Goal: Task Accomplishment & Management: Manage account settings

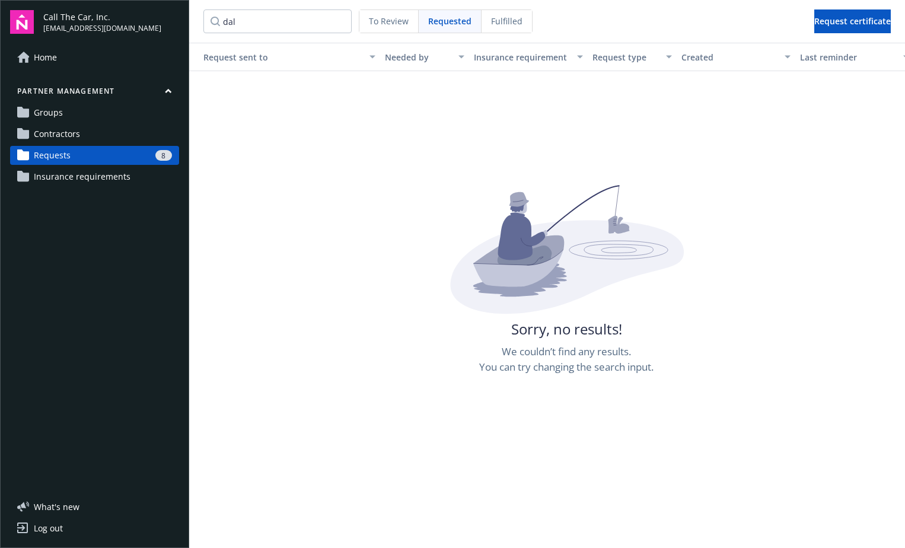
click at [56, 153] on span "Requests" at bounding box center [52, 155] width 37 height 19
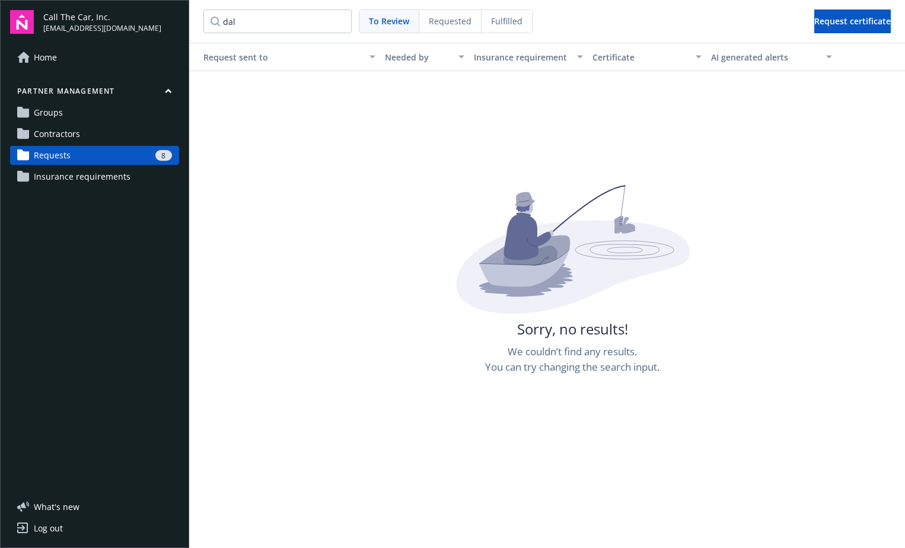
click at [53, 152] on span "Requests" at bounding box center [52, 155] width 37 height 19
click at [453, 20] on span "Requested" at bounding box center [450, 21] width 43 height 12
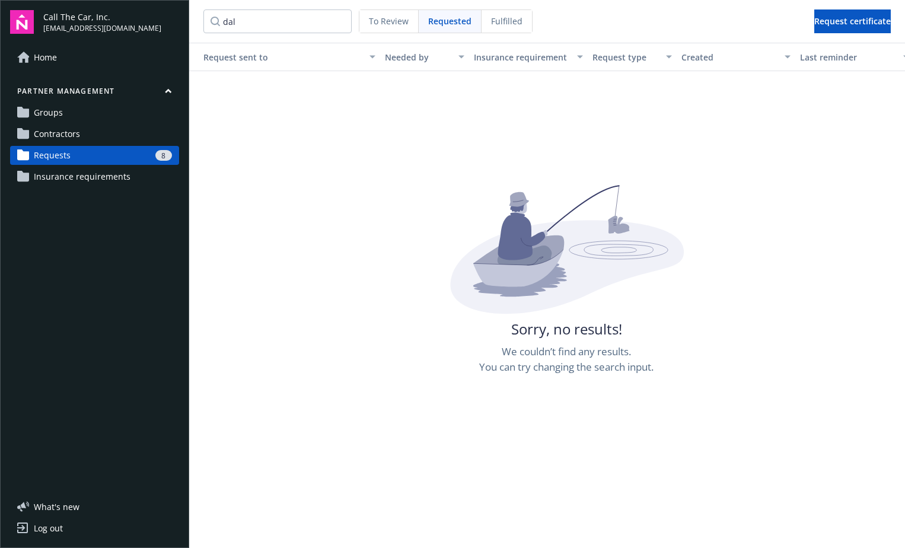
click at [404, 23] on span "To Review" at bounding box center [389, 21] width 40 height 12
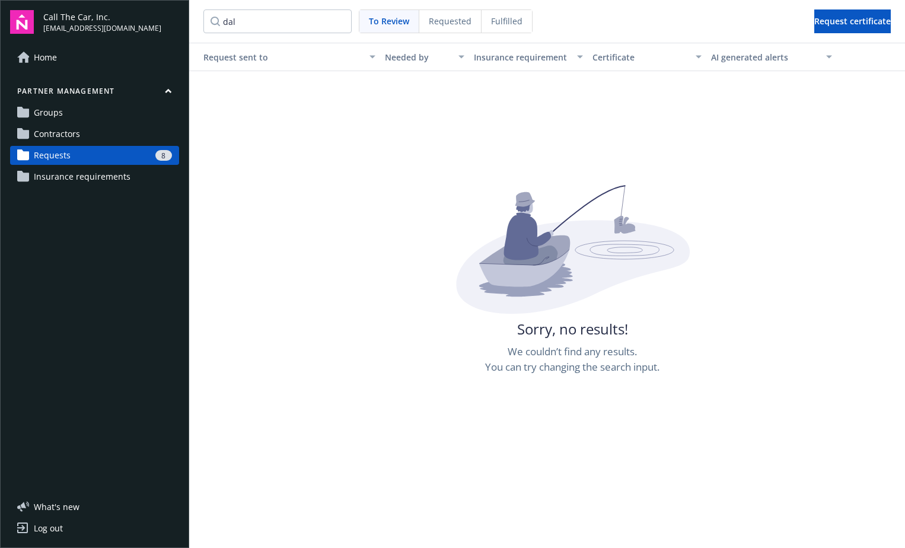
click at [398, 15] on span "To Review" at bounding box center [389, 21] width 40 height 12
click at [53, 103] on span "Groups" at bounding box center [48, 112] width 29 height 19
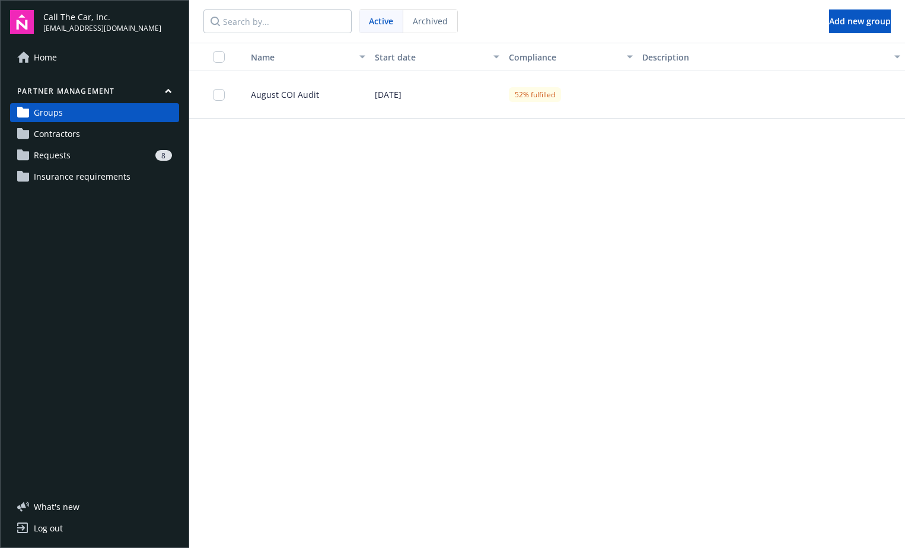
click at [54, 154] on span "Requests" at bounding box center [52, 155] width 37 height 19
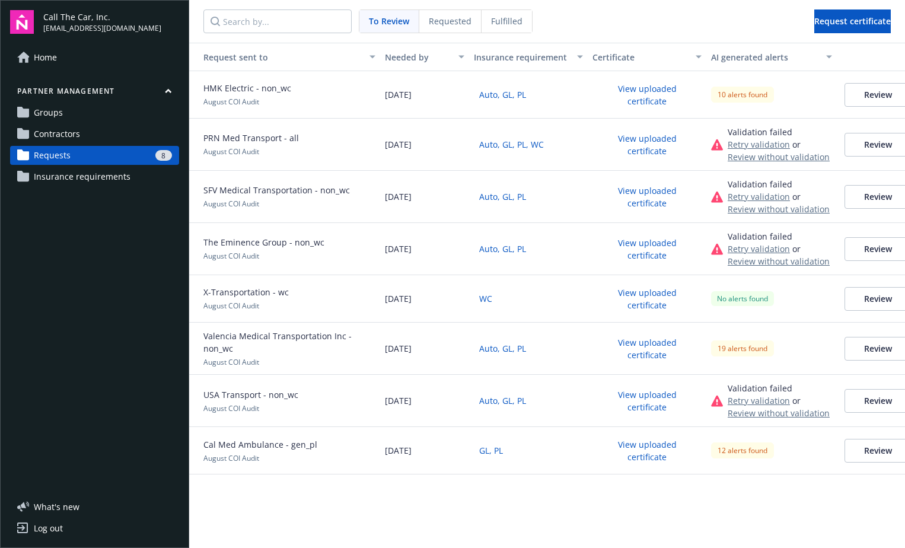
click at [386, 21] on span "To Review" at bounding box center [389, 21] width 40 height 12
click at [869, 142] on button "Review" at bounding box center [878, 145] width 67 height 24
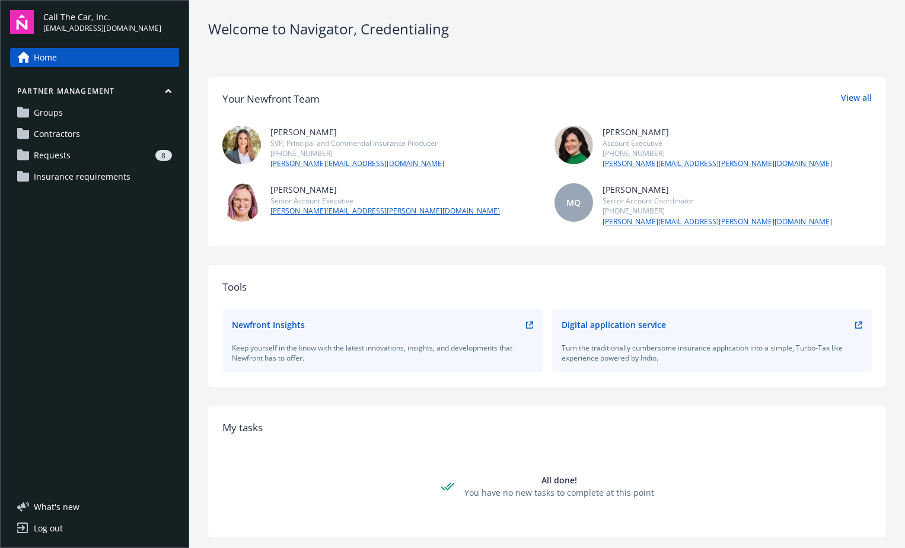
click at [56, 151] on span "Requests" at bounding box center [52, 155] width 37 height 19
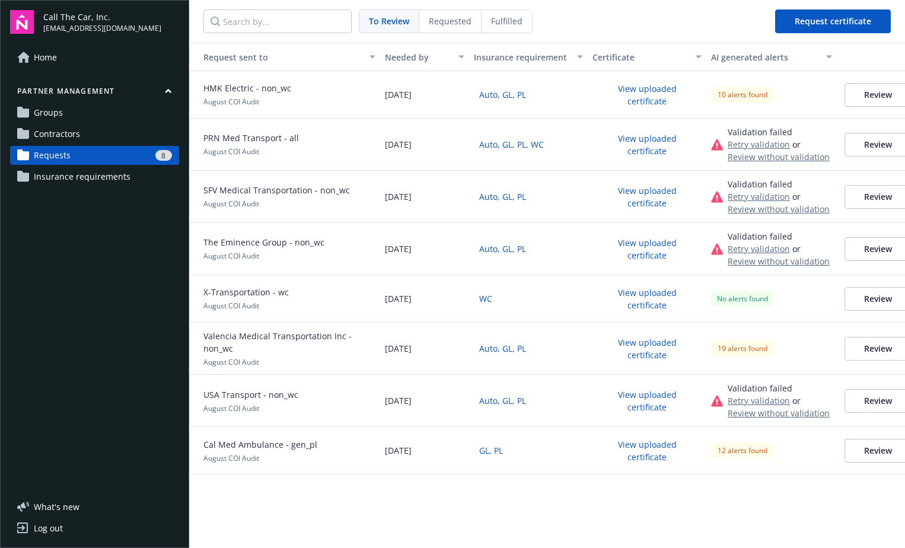
click at [866, 89] on button "Review" at bounding box center [878, 95] width 67 height 24
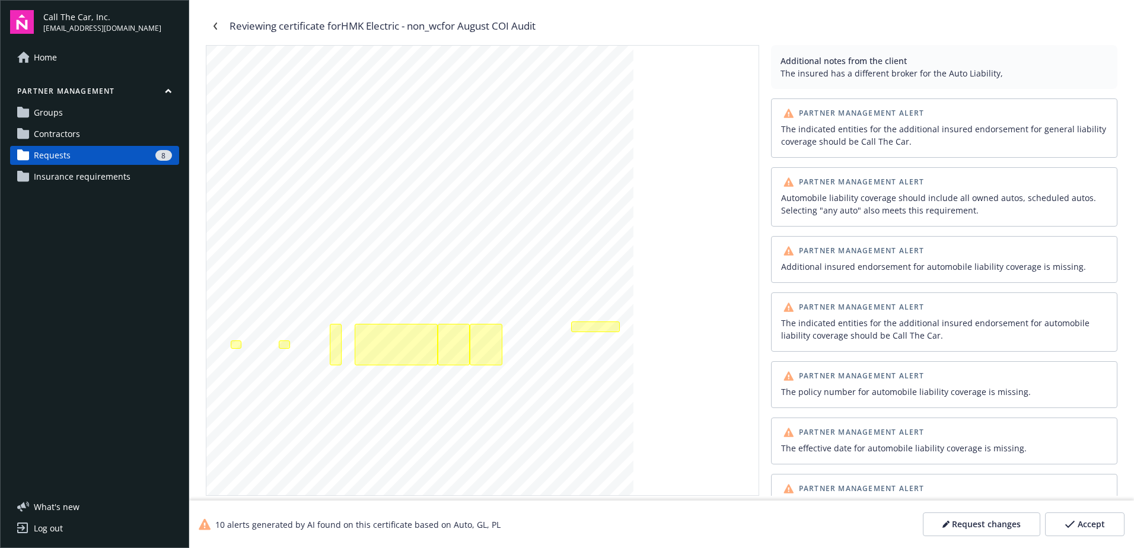
click at [905, 522] on icon "button" at bounding box center [1070, 524] width 11 height 8
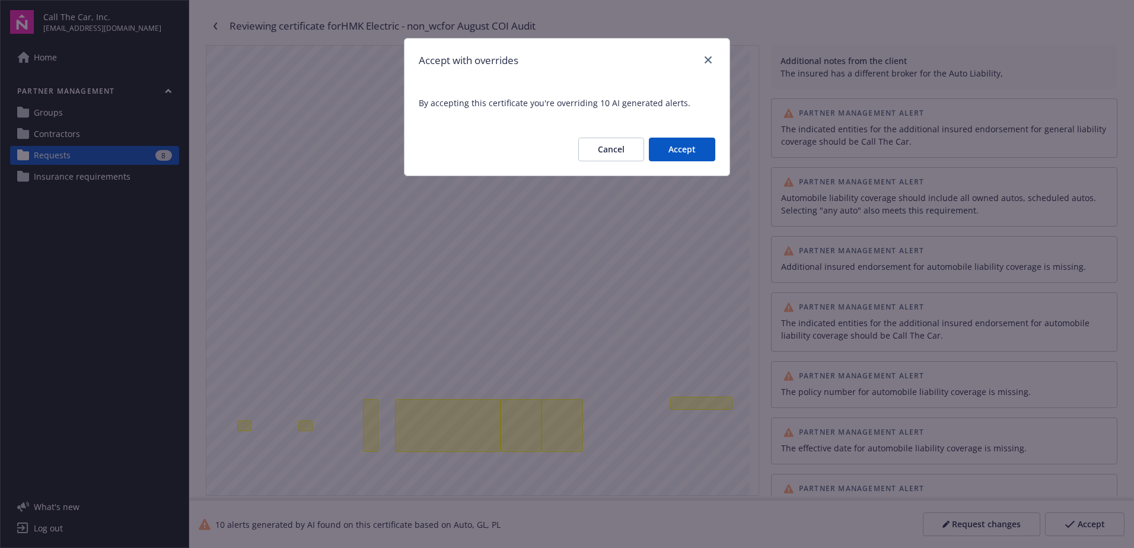
click at [679, 144] on button "Accept" at bounding box center [682, 150] width 66 height 24
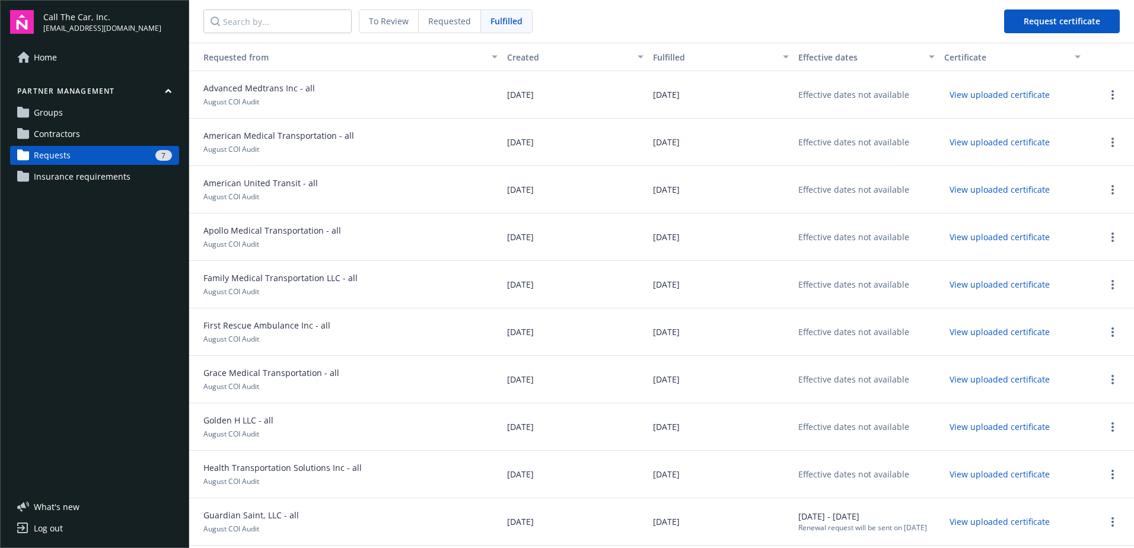
click at [377, 24] on span "To Review" at bounding box center [389, 21] width 40 height 12
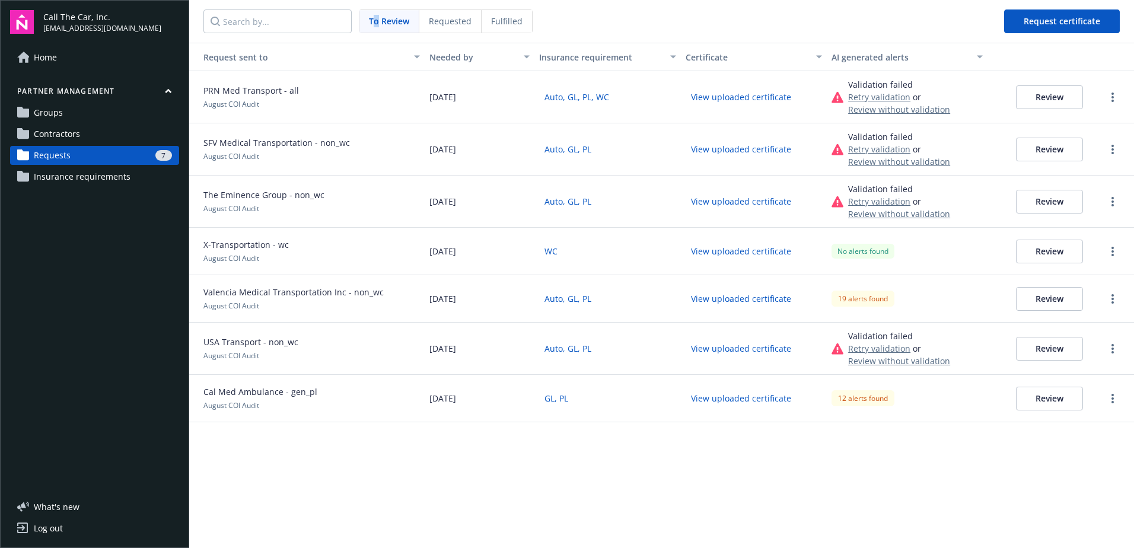
click at [905, 95] on button "Review" at bounding box center [1049, 97] width 67 height 24
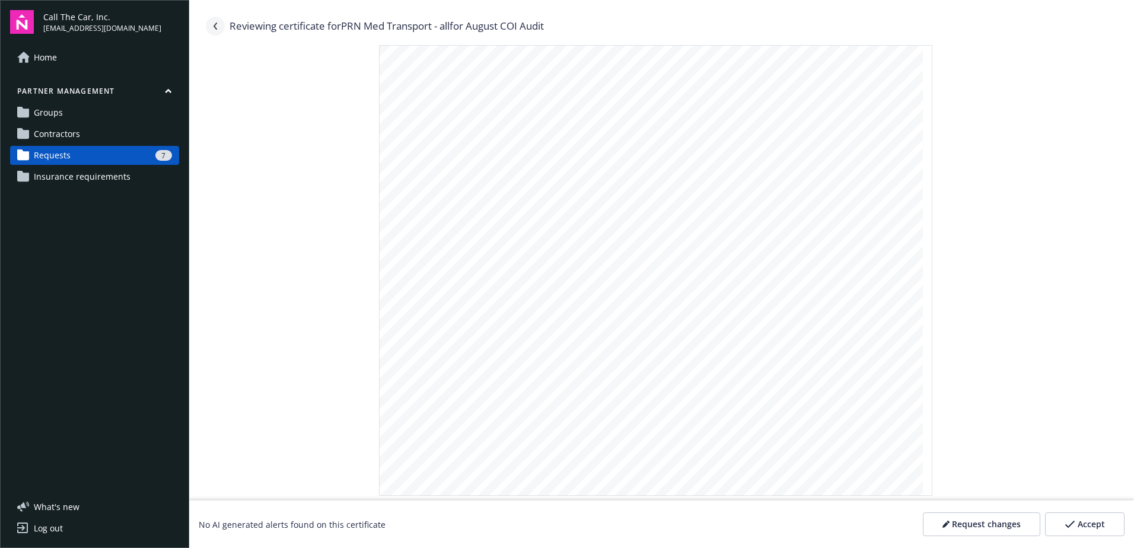
click at [217, 22] on link "Navigate back" at bounding box center [215, 26] width 19 height 19
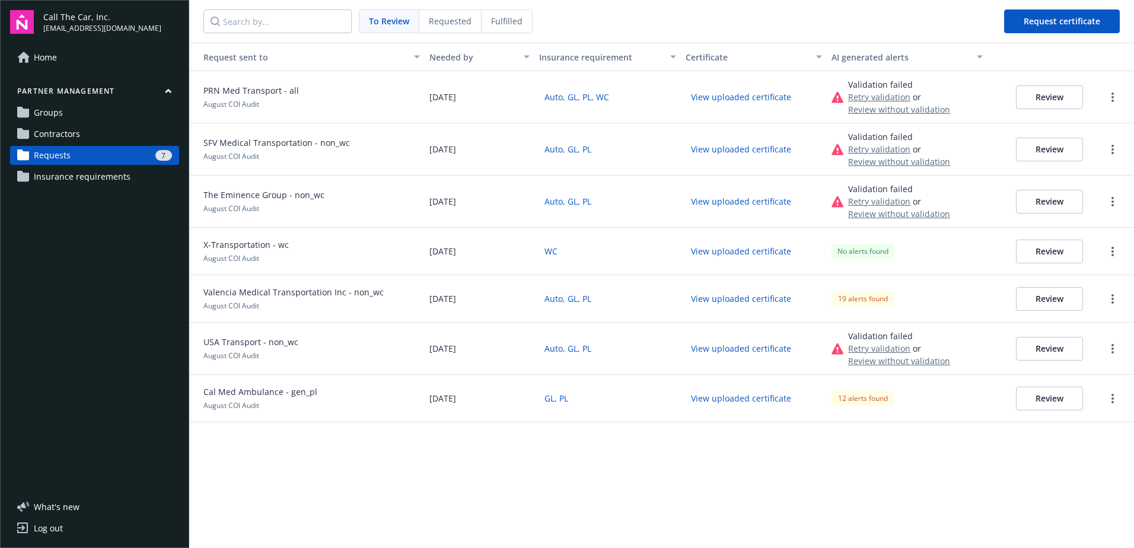
click at [499, 19] on span "Fulfilled" at bounding box center [506, 21] width 31 height 12
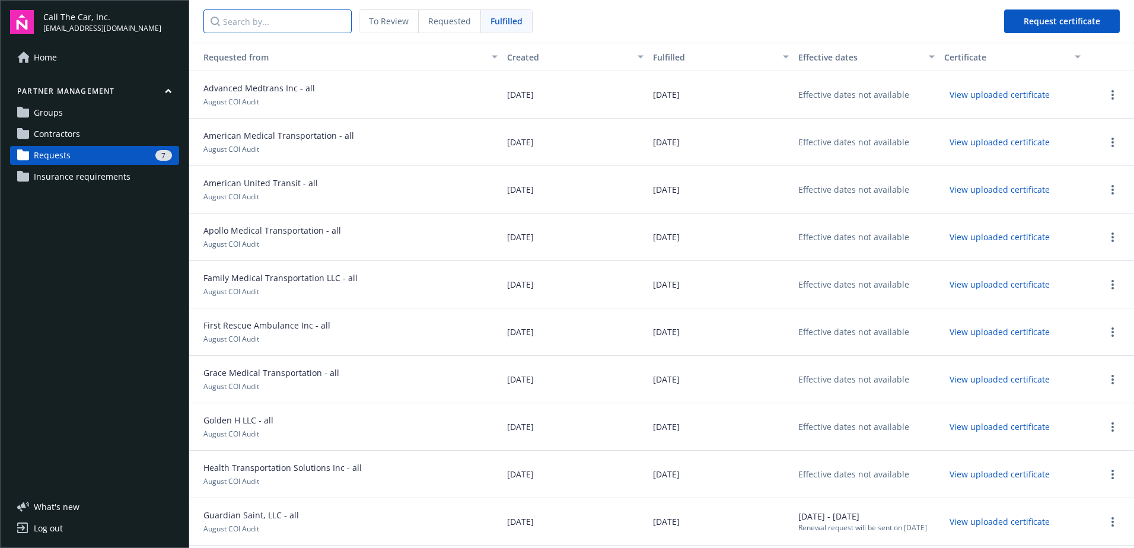
click at [298, 21] on input "Search by..." at bounding box center [278, 21] width 148 height 24
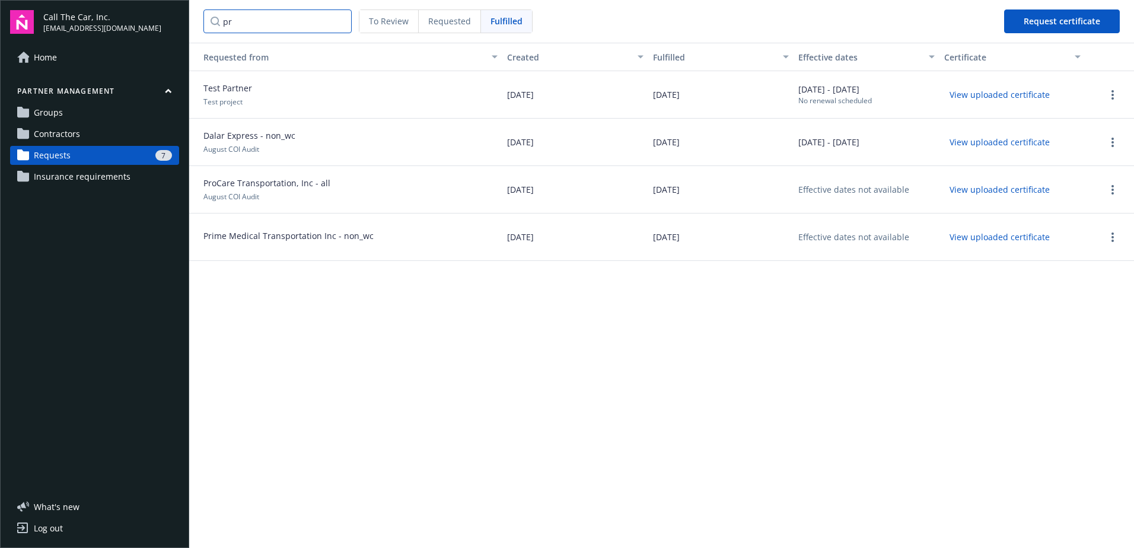
type input "prn"
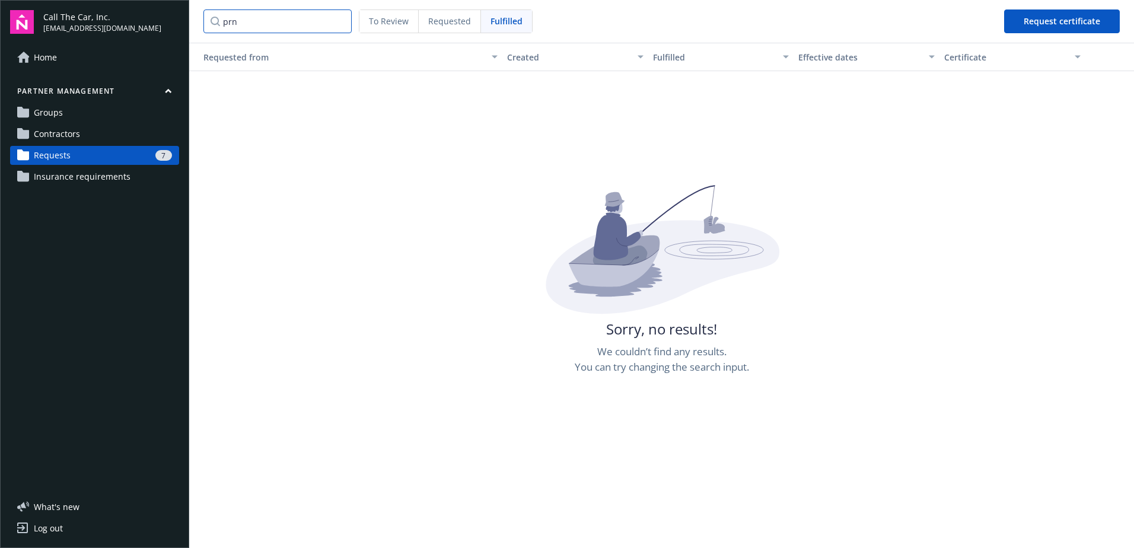
click at [342, 24] on input "prn" at bounding box center [278, 21] width 148 height 24
click at [338, 20] on input "prn" at bounding box center [278, 21] width 148 height 24
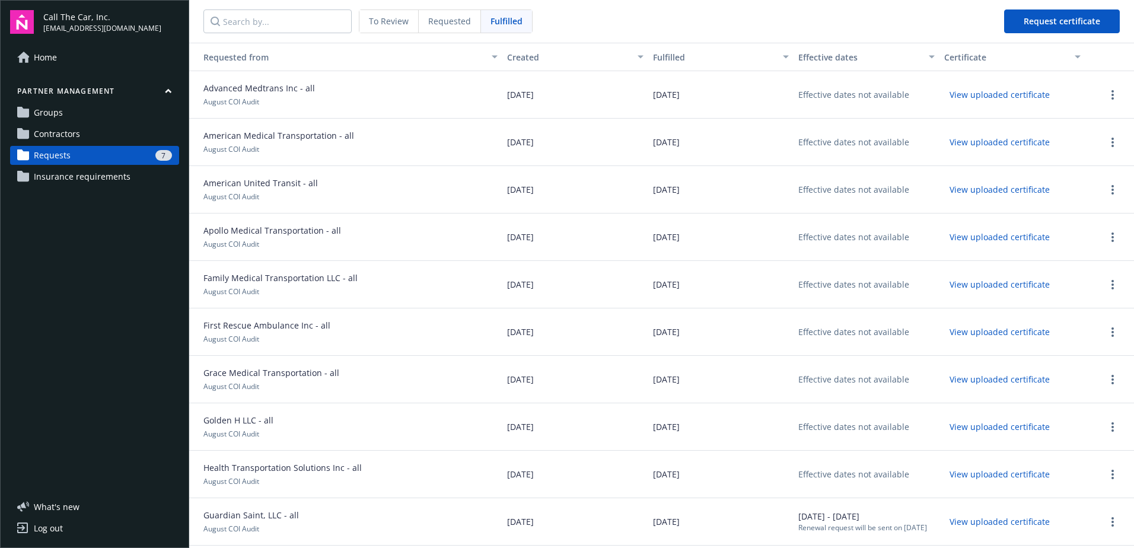
click at [382, 24] on span "To Review" at bounding box center [389, 21] width 40 height 12
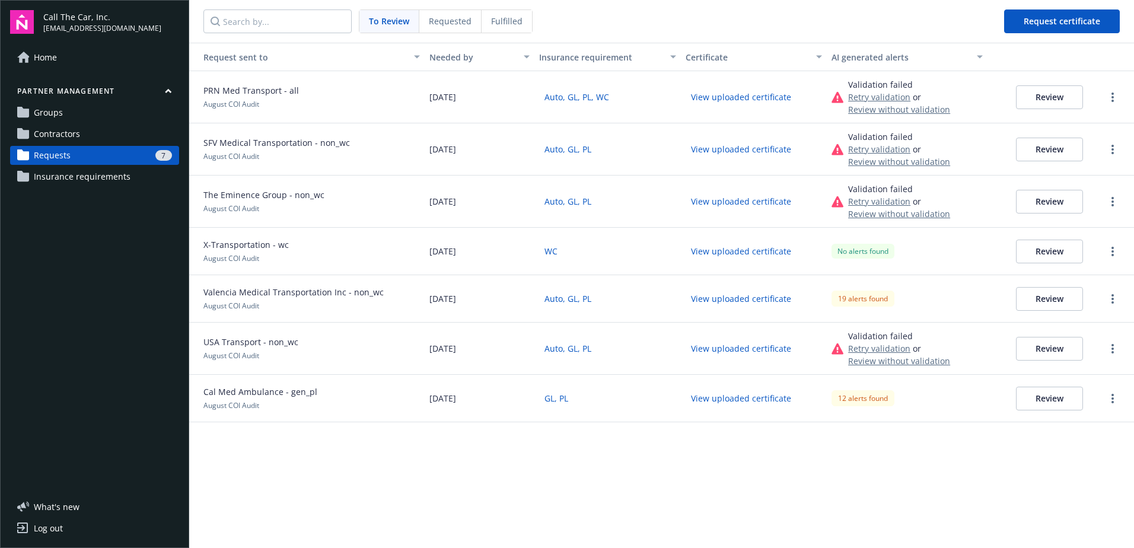
click at [905, 95] on button "Review" at bounding box center [1049, 97] width 67 height 24
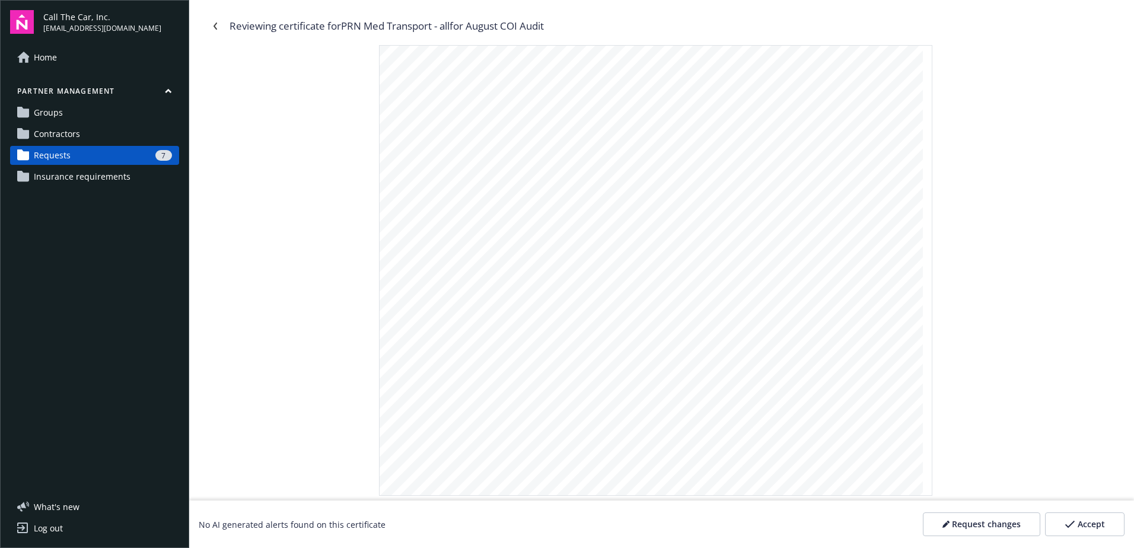
click at [905, 523] on span "Request changes" at bounding box center [986, 525] width 69 height 12
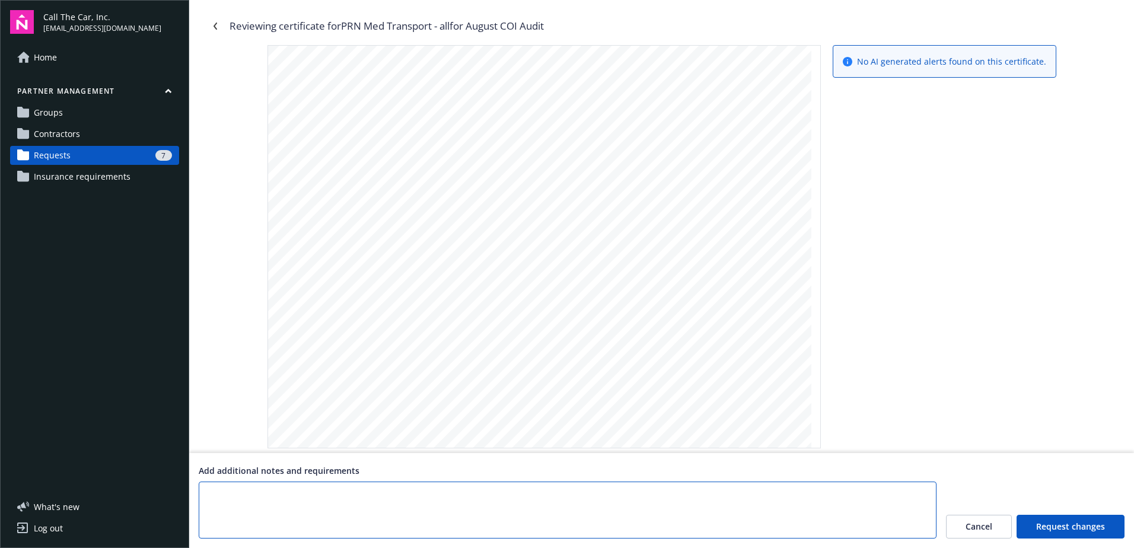
click at [398, 497] on textarea at bounding box center [568, 510] width 738 height 57
click at [215, 497] on textarea "could you please send in the scheduled autos list. Thank you" at bounding box center [568, 510] width 738 height 57
type textarea "Could you please send in the scheduled autos list. Thank you"
click at [905, 526] on span "Request changes" at bounding box center [1071, 527] width 69 height 12
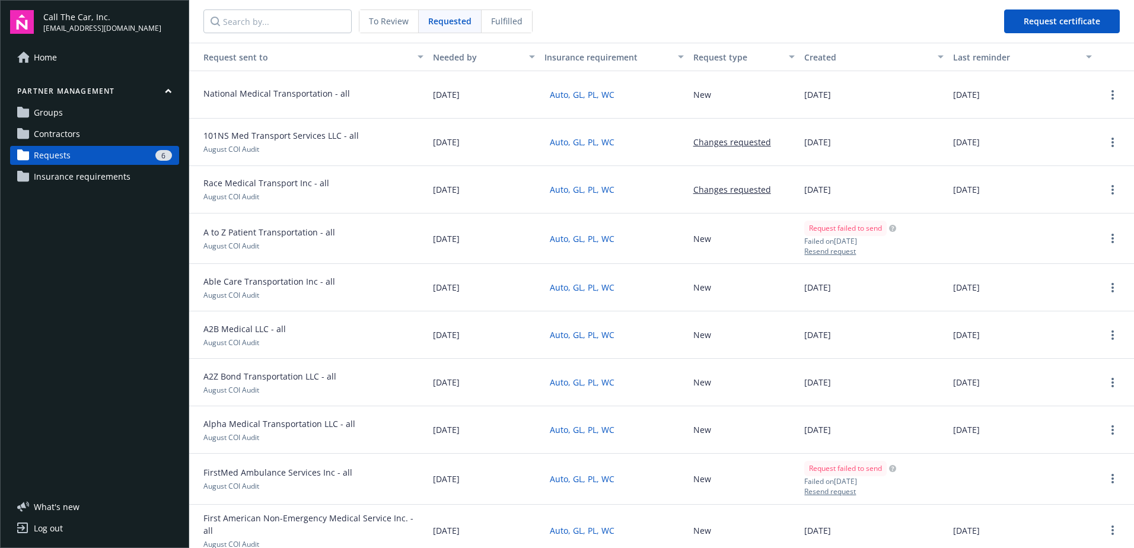
click at [386, 20] on span "To Review" at bounding box center [389, 21] width 40 height 12
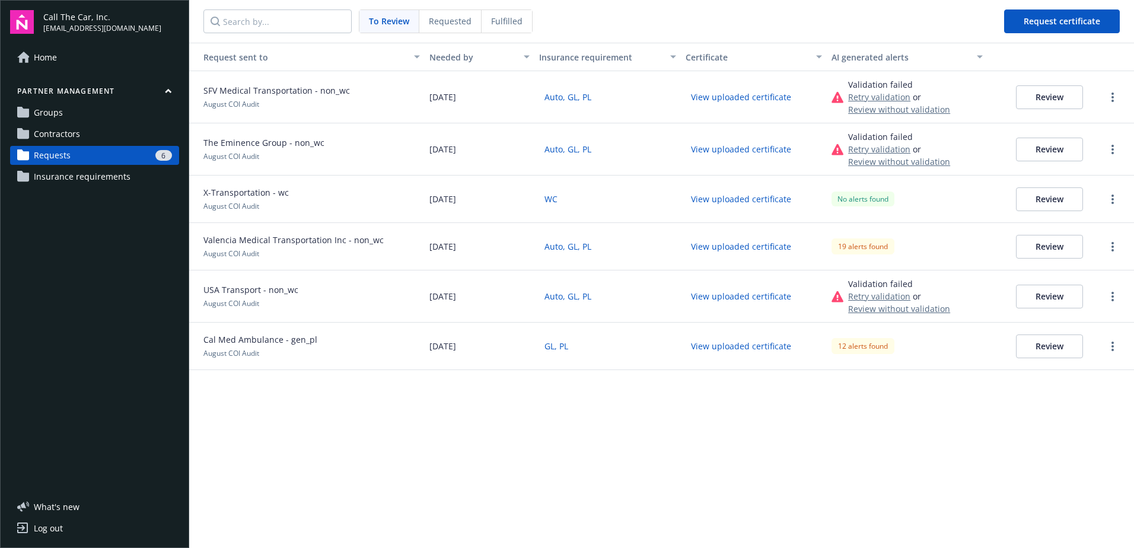
click at [451, 20] on span "Requested" at bounding box center [450, 21] width 43 height 12
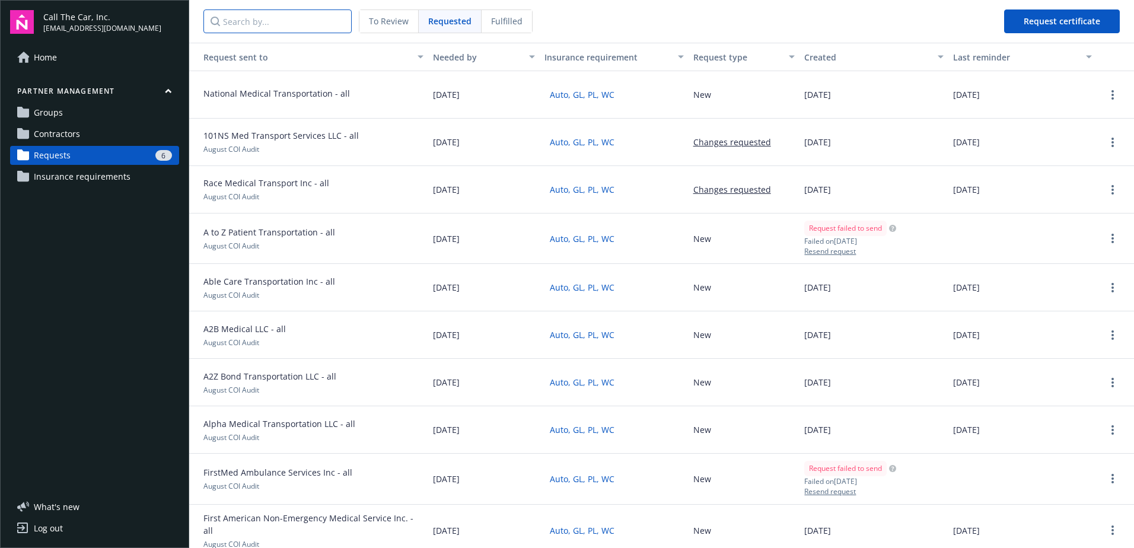
click at [316, 16] on input "Search by..." at bounding box center [278, 21] width 148 height 24
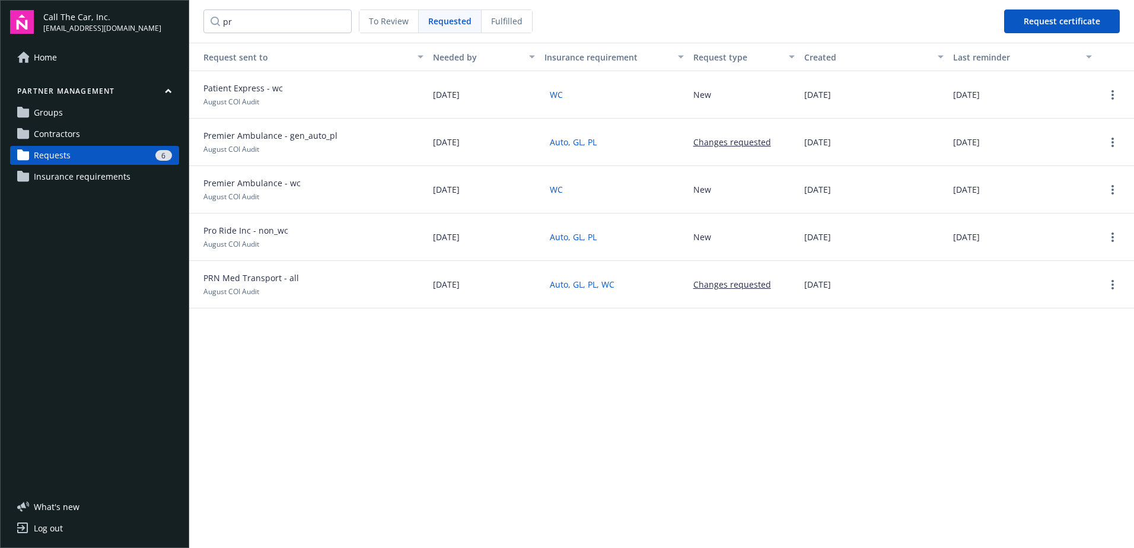
click at [390, 22] on span "To Review" at bounding box center [389, 21] width 40 height 12
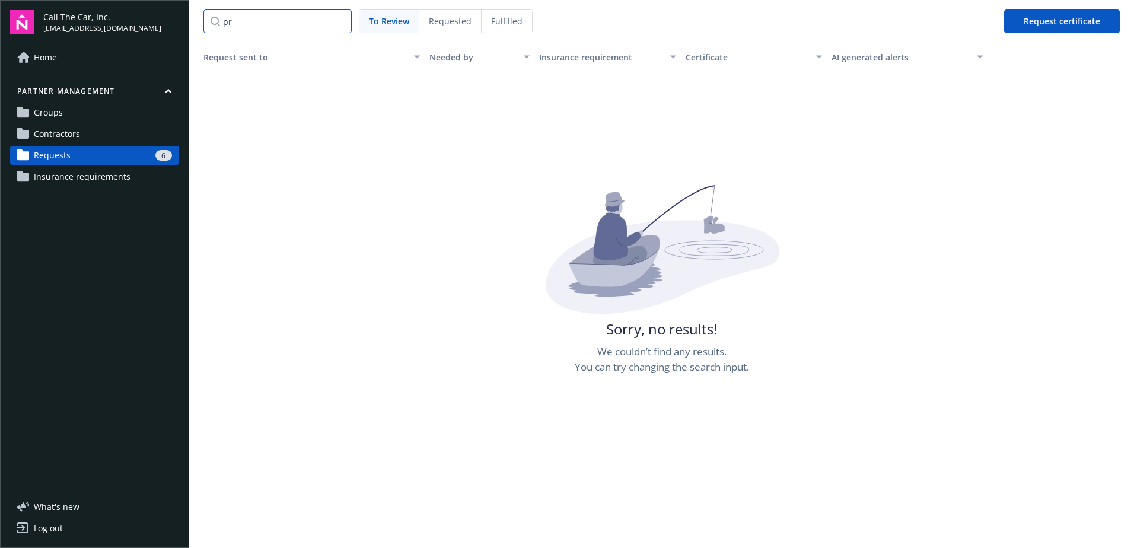
click at [236, 23] on input "pr" at bounding box center [278, 21] width 148 height 24
type input "p"
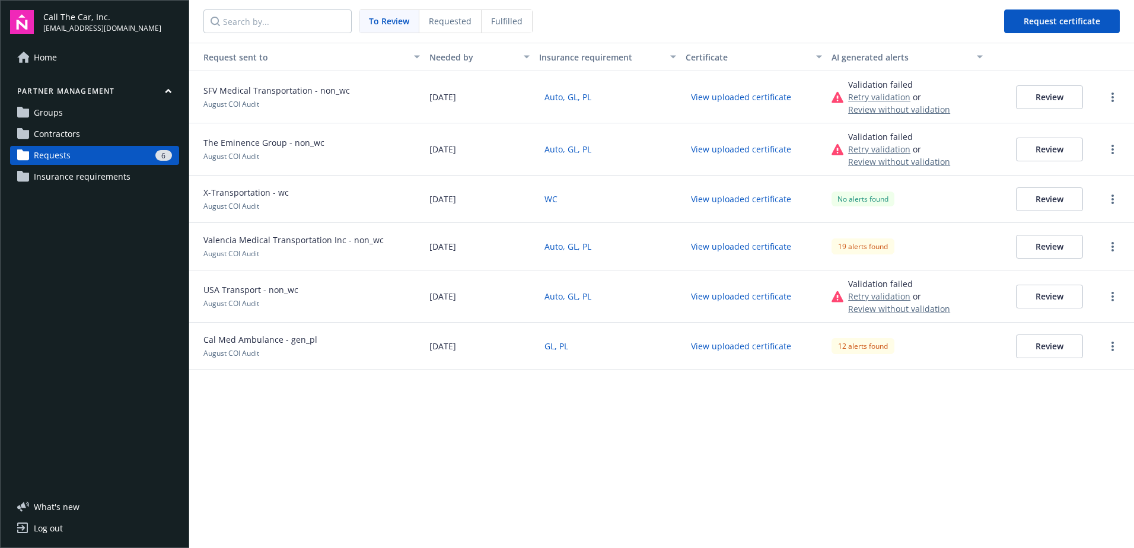
click at [395, 17] on span "To Review" at bounding box center [389, 21] width 40 height 12
click at [905, 97] on button "Review" at bounding box center [1049, 97] width 67 height 24
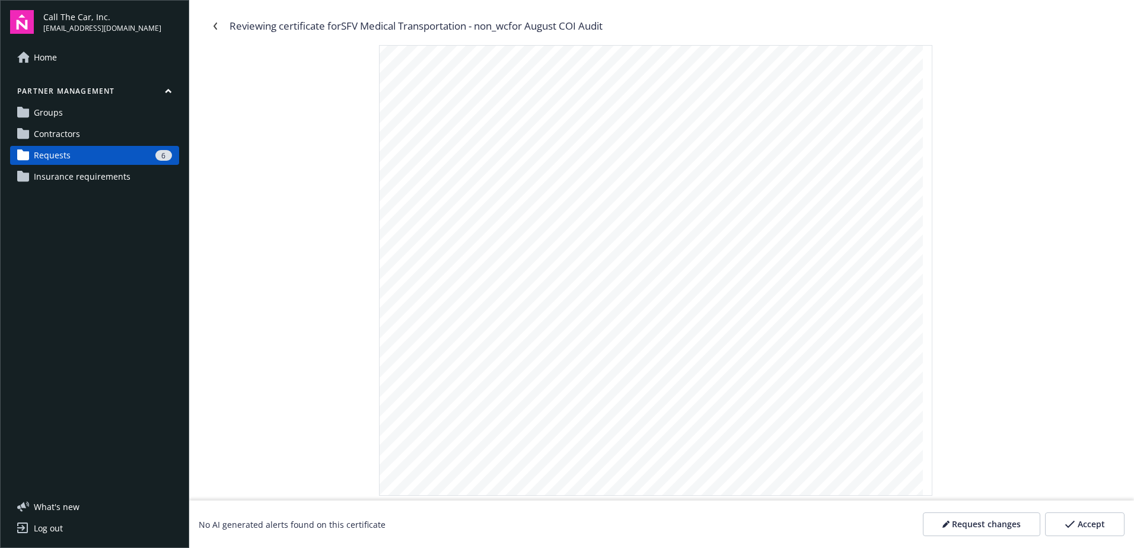
scroll to position [254, 0]
click at [905, 524] on span "Accept" at bounding box center [1091, 525] width 27 height 12
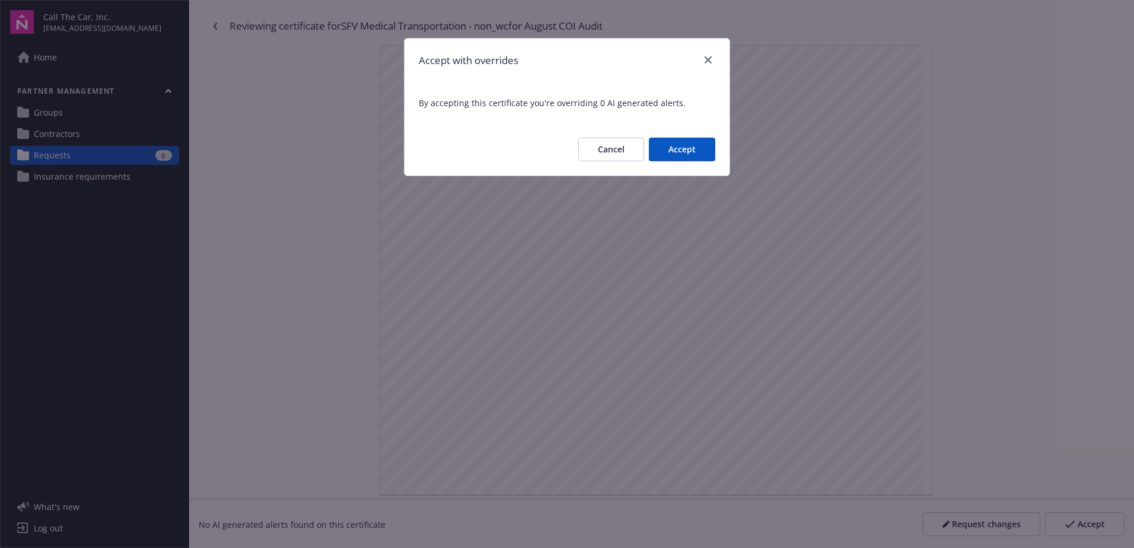
click at [670, 142] on button "Accept" at bounding box center [682, 150] width 66 height 24
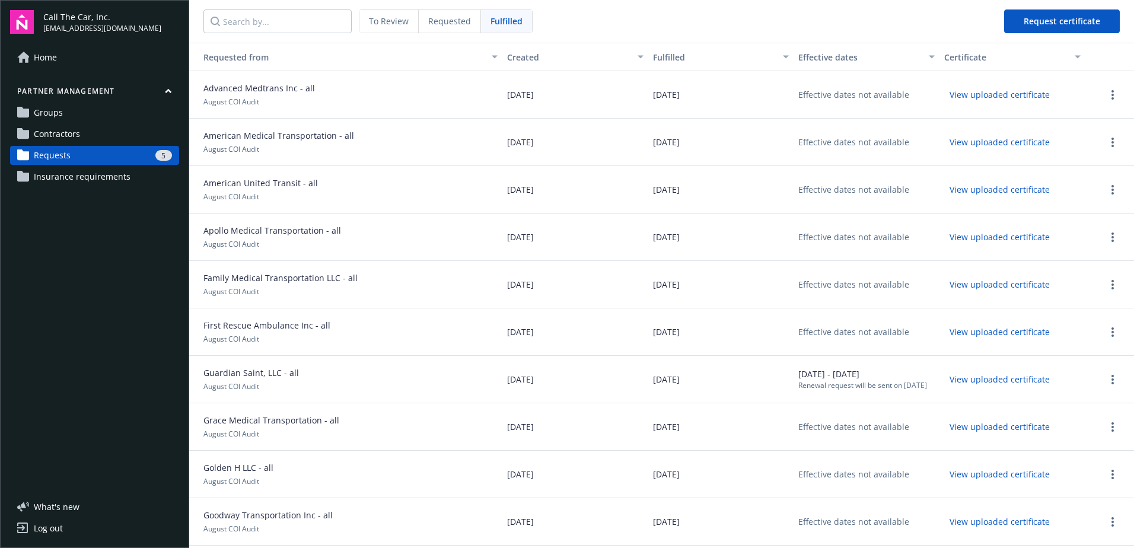
click at [387, 17] on span "To Review" at bounding box center [389, 21] width 40 height 12
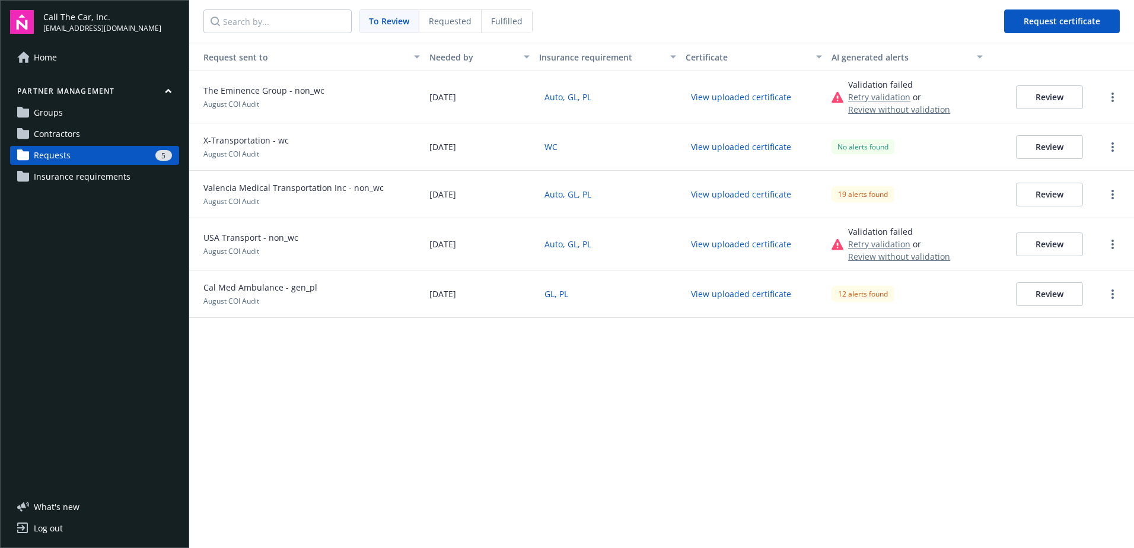
click at [905, 94] on button "Review" at bounding box center [1049, 97] width 67 height 24
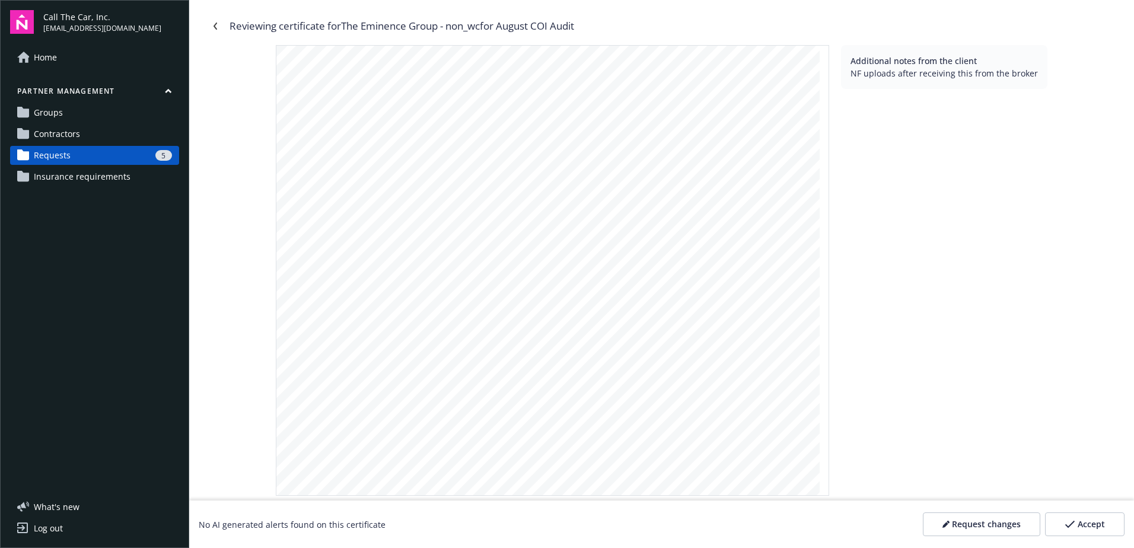
click at [905, 520] on span "Request changes" at bounding box center [986, 525] width 69 height 12
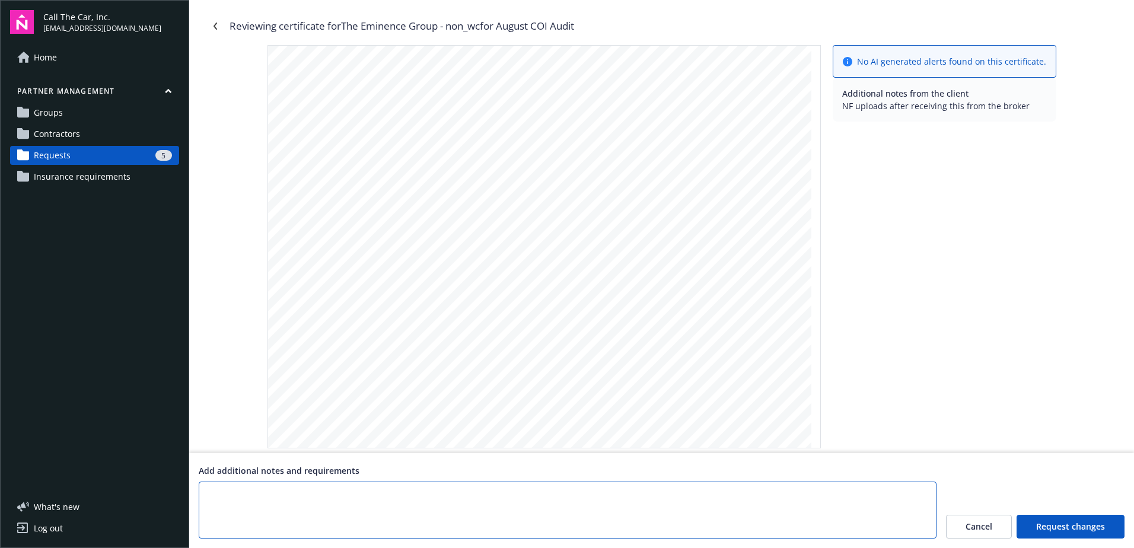
click at [620, 498] on textarea at bounding box center [568, 510] width 738 height 57
type textarea "Hello, could you please send in the scheduled autos list? Thank you,"
click at [905, 525] on span "Request changes" at bounding box center [1071, 527] width 69 height 12
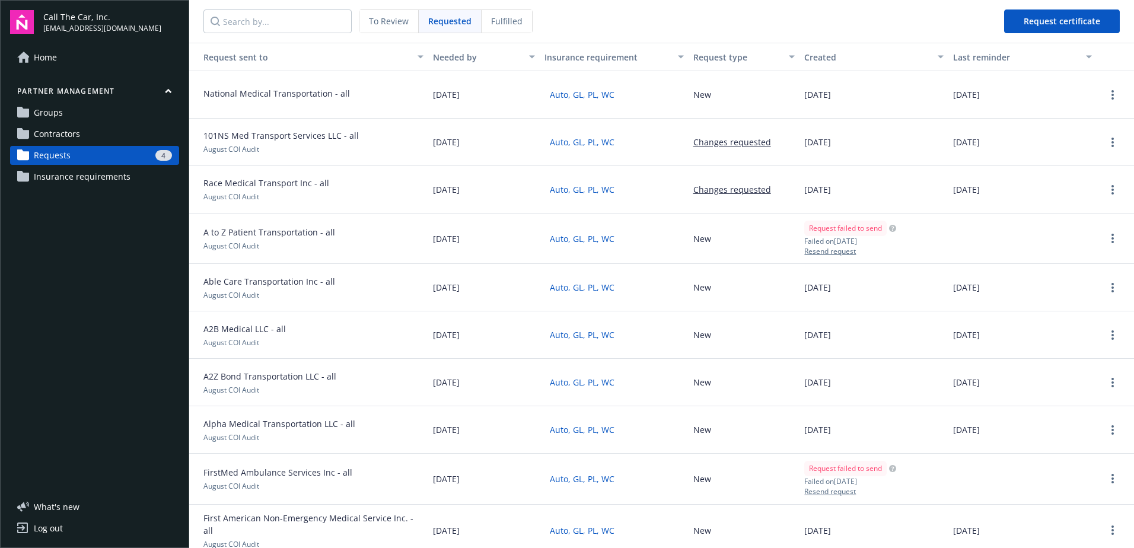
click at [384, 20] on span "To Review" at bounding box center [389, 21] width 40 height 12
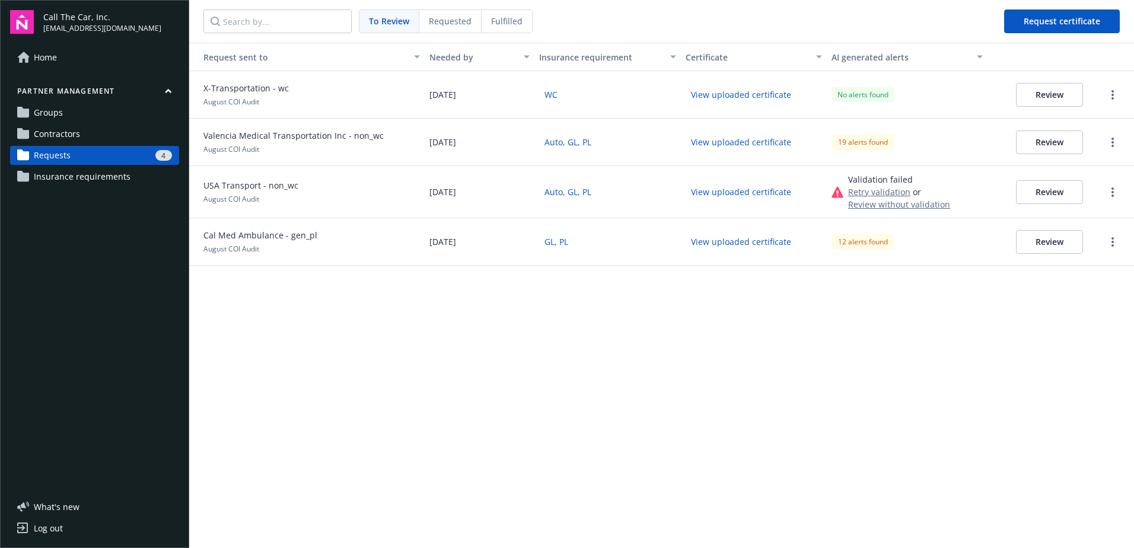
click at [905, 241] on button "Review" at bounding box center [1049, 242] width 67 height 24
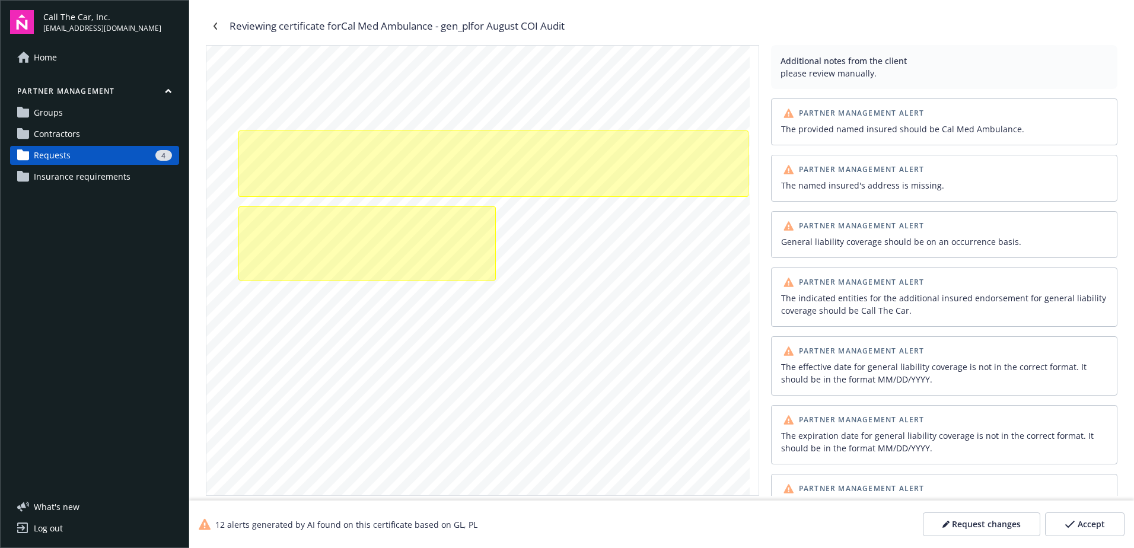
scroll to position [237, 0]
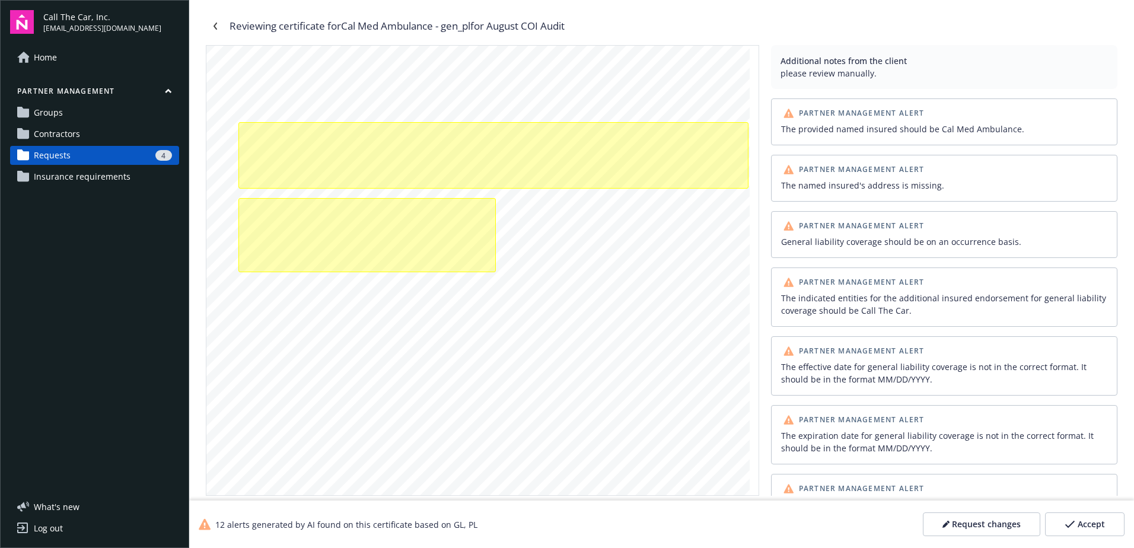
click at [438, 190] on div "ANY PROPRIETOR/PARTNER/EXECUTIVE OFFICER/MEMBER EXCLUDED? INSR ADDL SUBR LTR IN…" at bounding box center [477, 159] width 543 height 703
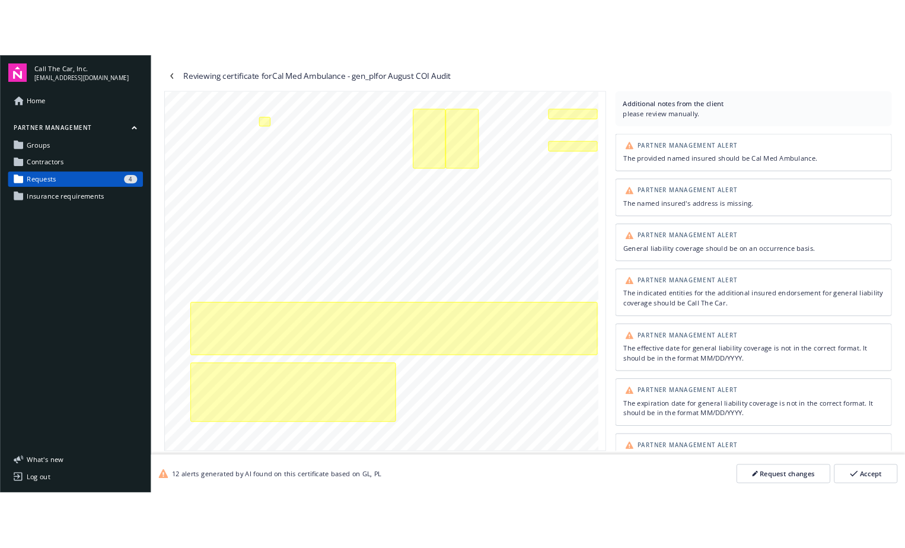
scroll to position [0, 0]
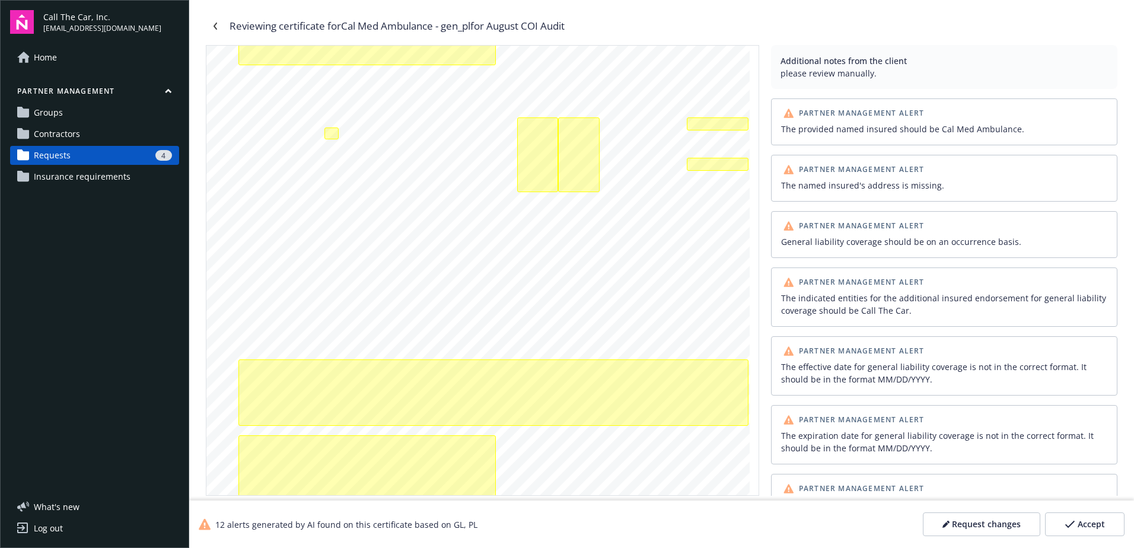
click at [109, 154] on div "4" at bounding box center [123, 155] width 97 height 11
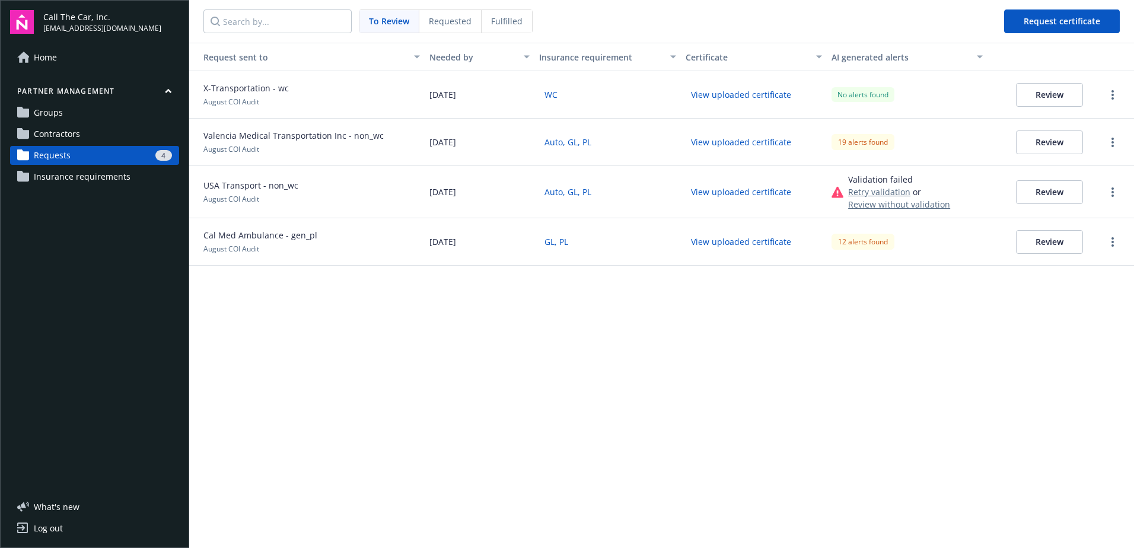
click at [389, 17] on span "To Review" at bounding box center [389, 21] width 40 height 12
click at [905, 235] on button "button" at bounding box center [1113, 242] width 14 height 14
click at [905, 298] on div "Download certificate" at bounding box center [1081, 301] width 110 height 20
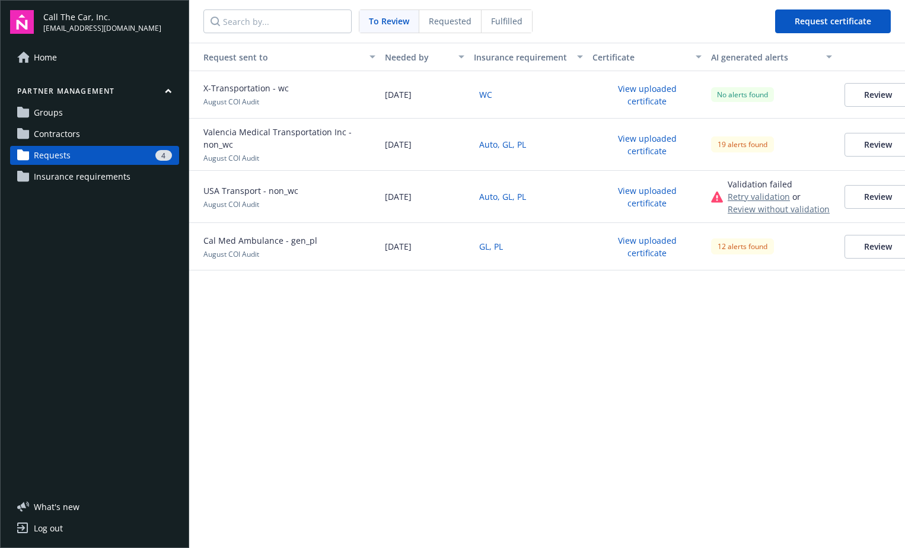
click at [875, 195] on button "Review" at bounding box center [878, 197] width 67 height 24
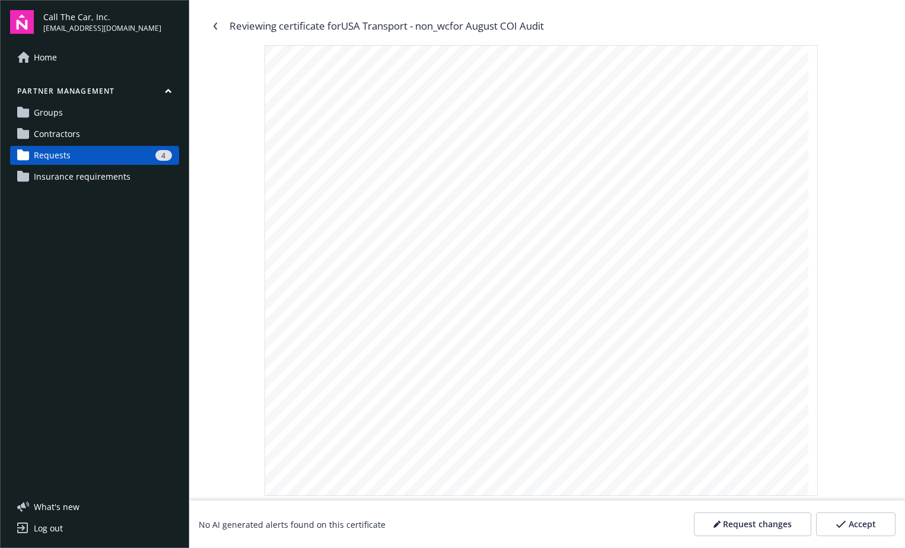
click at [104, 152] on div "4" at bounding box center [123, 155] width 97 height 11
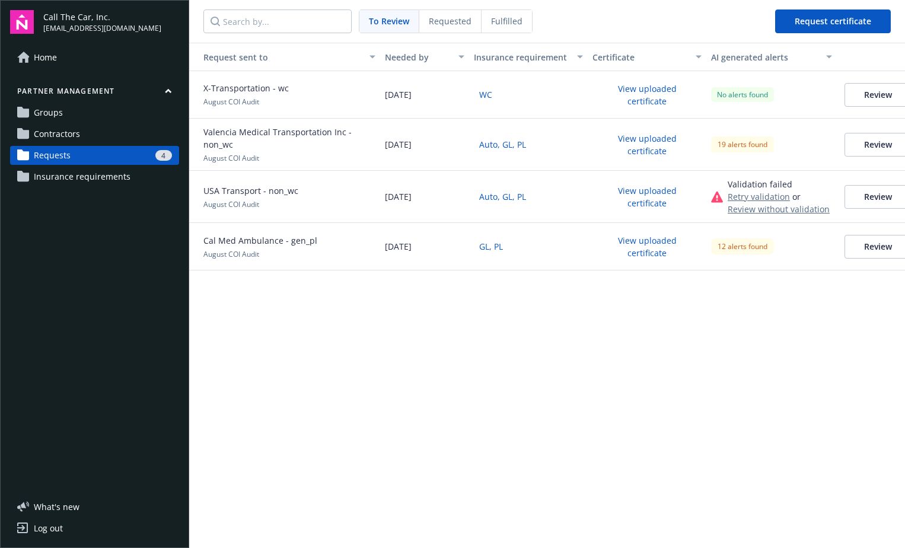
click at [509, 19] on span "Fulfilled" at bounding box center [506, 21] width 31 height 12
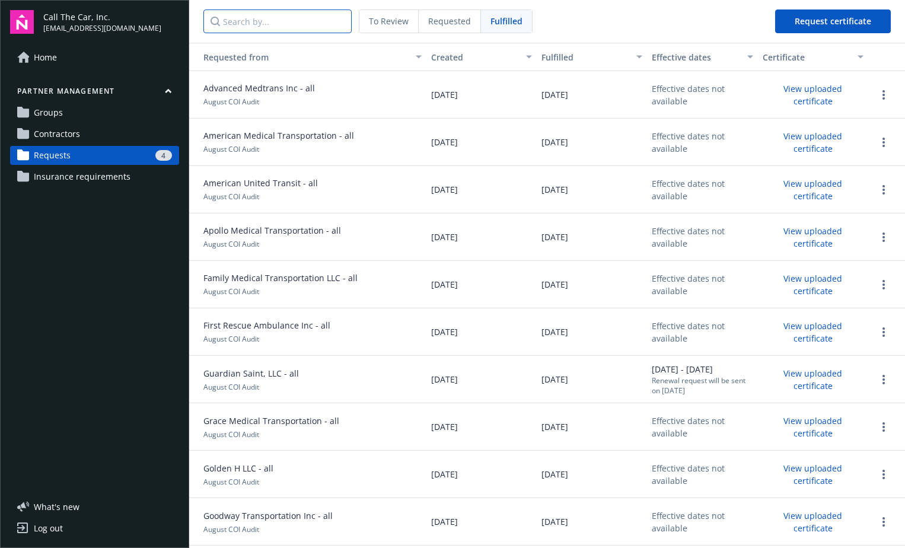
click at [267, 25] on input "Search by..." at bounding box center [278, 21] width 148 height 24
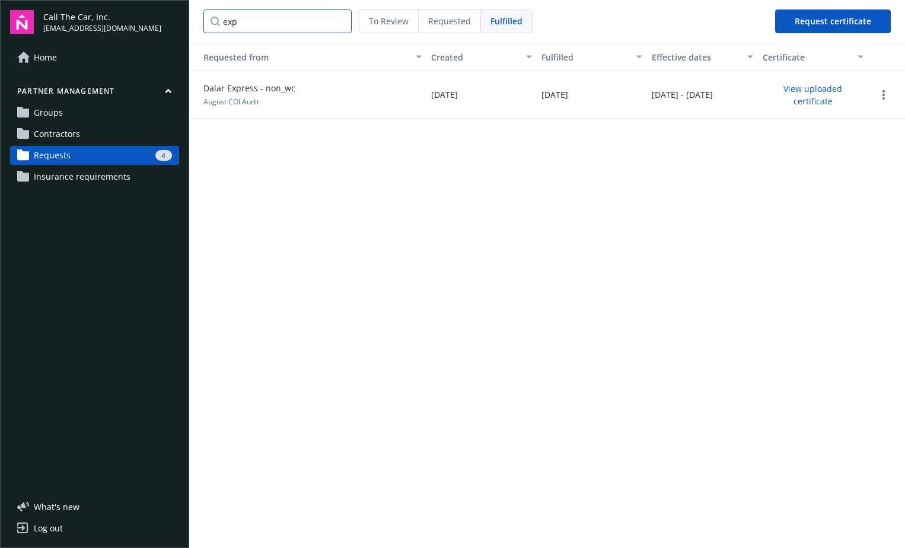
type input "exp"
click at [440, 18] on span "Requested" at bounding box center [449, 21] width 43 height 12
